Goal: Task Accomplishment & Management: Use online tool/utility

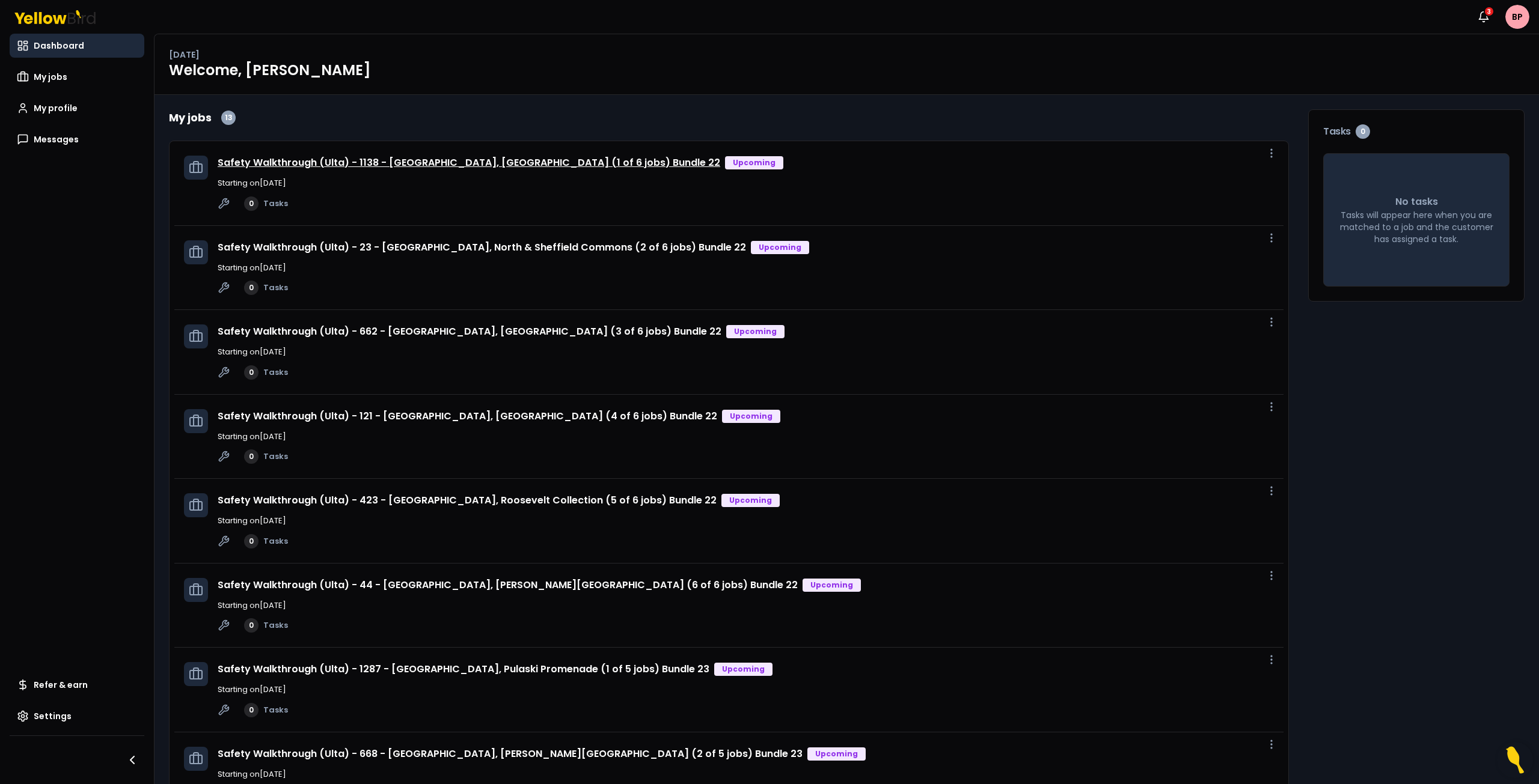
click at [378, 160] on link "Safety Walkthrough (Ulta) - 1138 - [GEOGRAPHIC_DATA], [GEOGRAPHIC_DATA] (1 of 6…" at bounding box center [469, 162] width 503 height 14
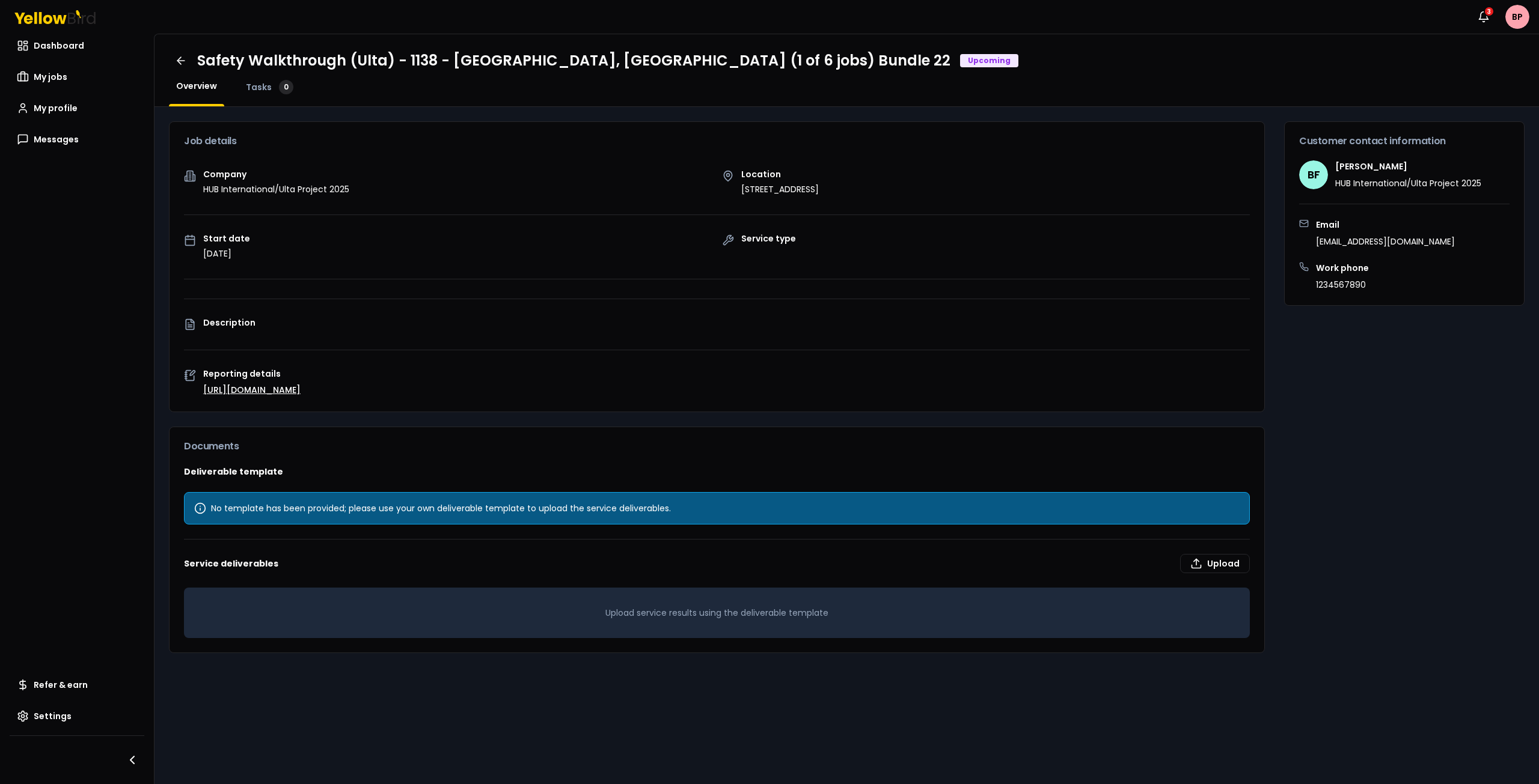
click at [269, 388] on link "[URL][DOMAIN_NAME]" at bounding box center [251, 390] width 97 height 12
click at [282, 385] on link "[URL][DOMAIN_NAME]" at bounding box center [251, 390] width 97 height 12
